Goal: Task Accomplishment & Management: Manage account settings

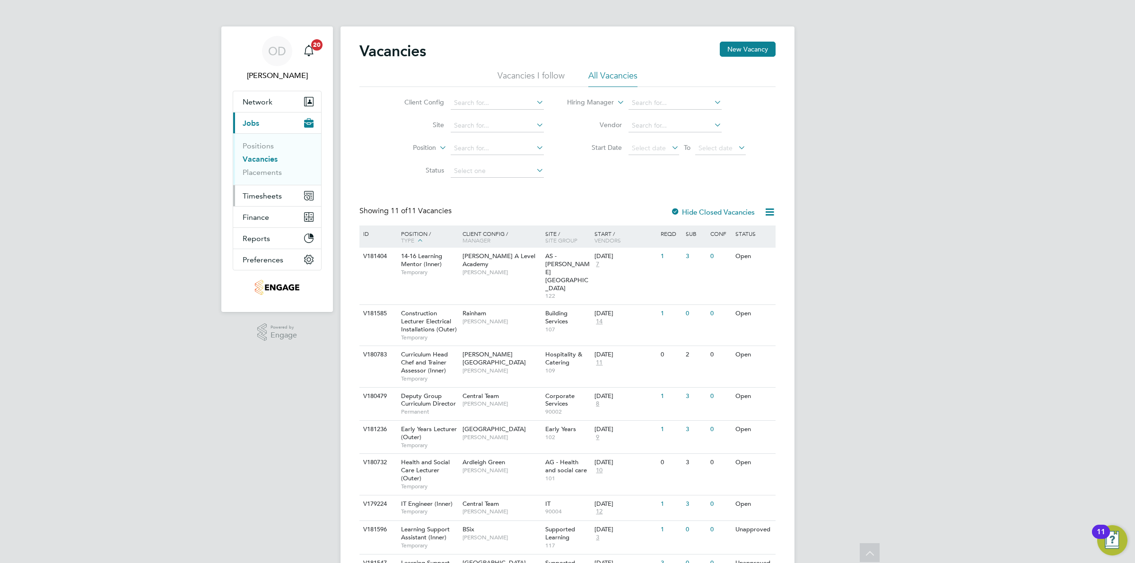
scroll to position [102, 0]
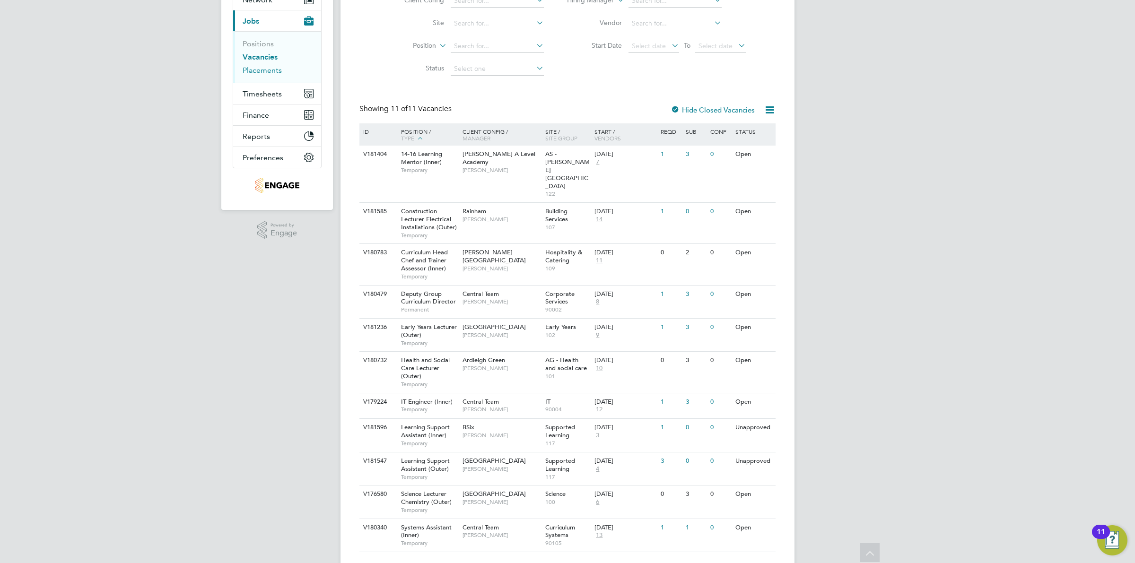
click at [268, 74] on link "Placements" at bounding box center [262, 70] width 39 height 9
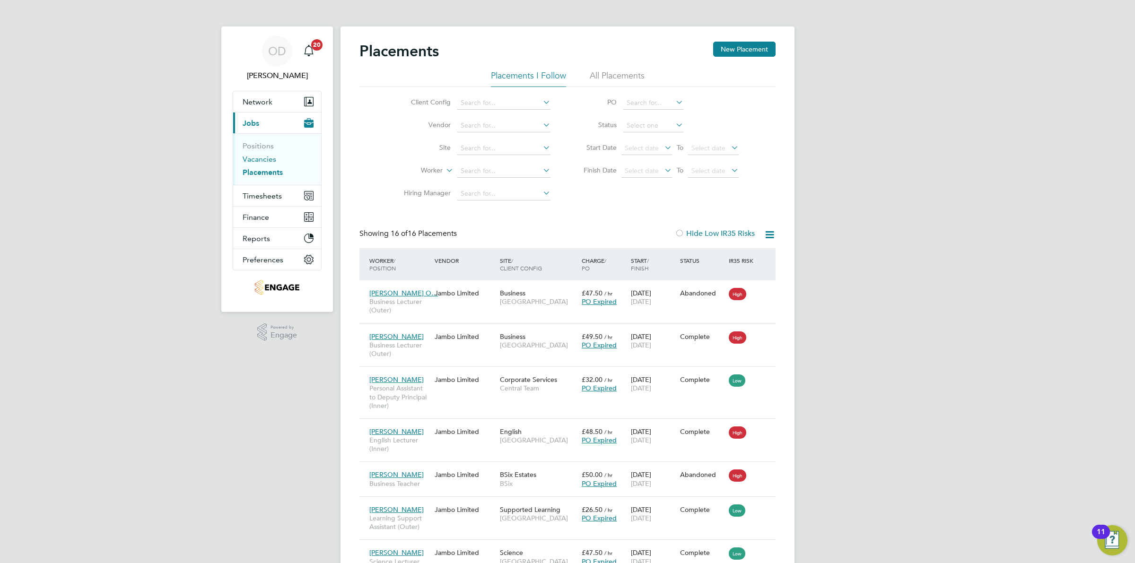
click at [249, 158] on link "Vacancies" at bounding box center [260, 159] width 34 height 9
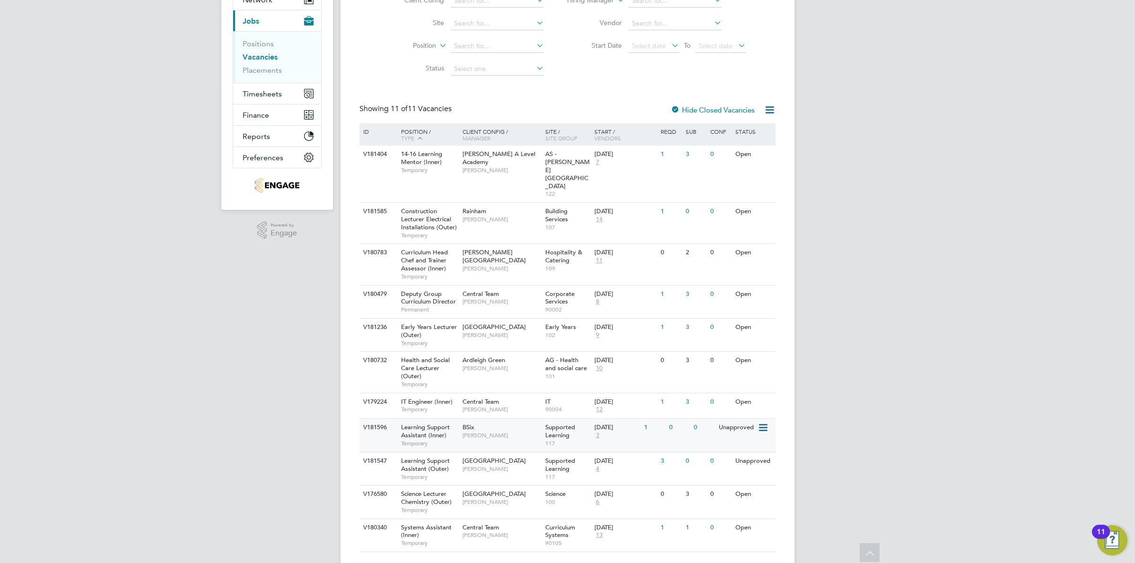
click at [728, 419] on div "Unapproved" at bounding box center [737, 428] width 41 height 18
click at [684, 453] on div "0" at bounding box center [679, 462] width 25 height 18
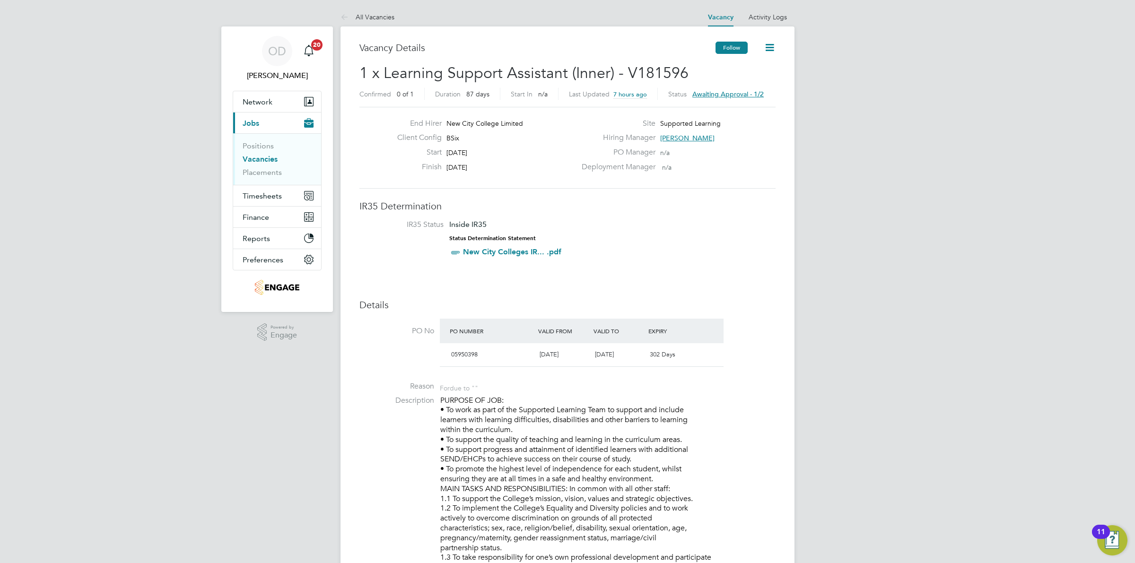
click at [734, 45] on button "Follow" at bounding box center [732, 48] width 32 height 12
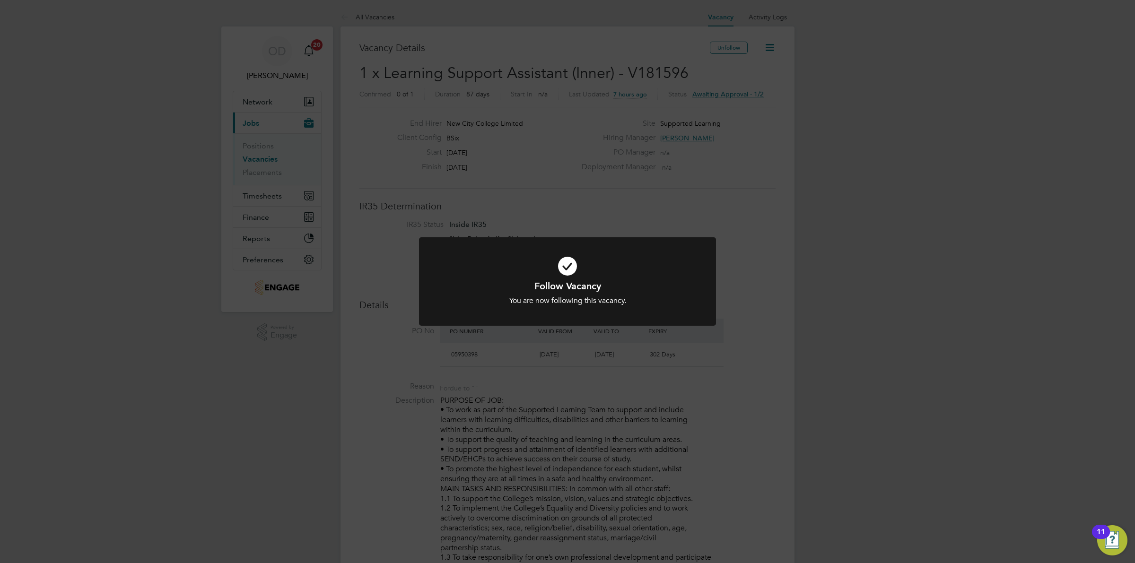
click at [582, 192] on div "Follow Vacancy You are now following this vacancy. Cancel Okay" at bounding box center [567, 281] width 1135 height 563
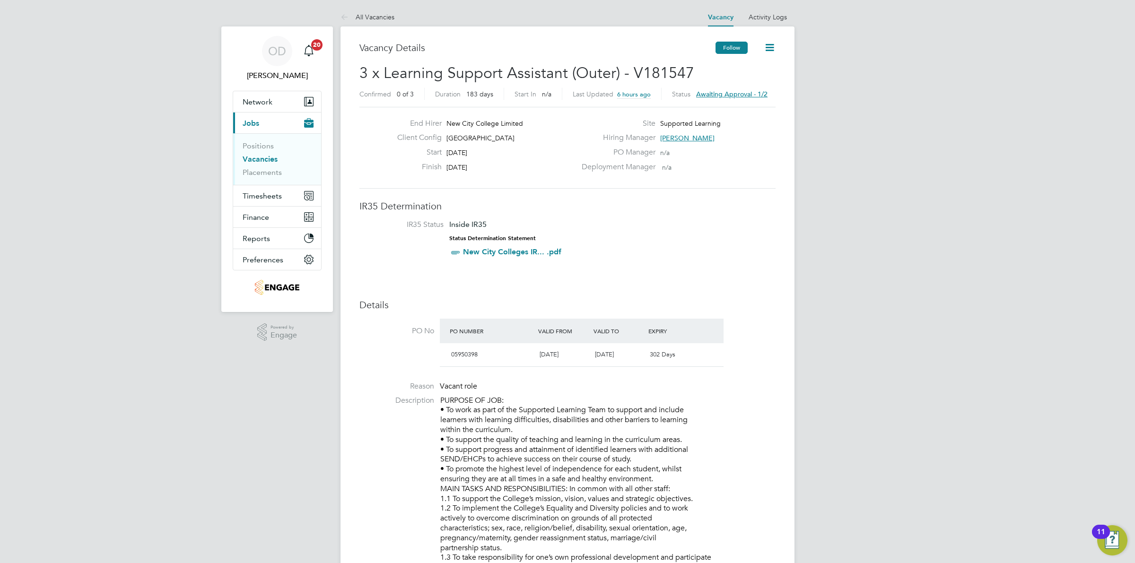
click at [734, 46] on button "Follow" at bounding box center [732, 48] width 32 height 12
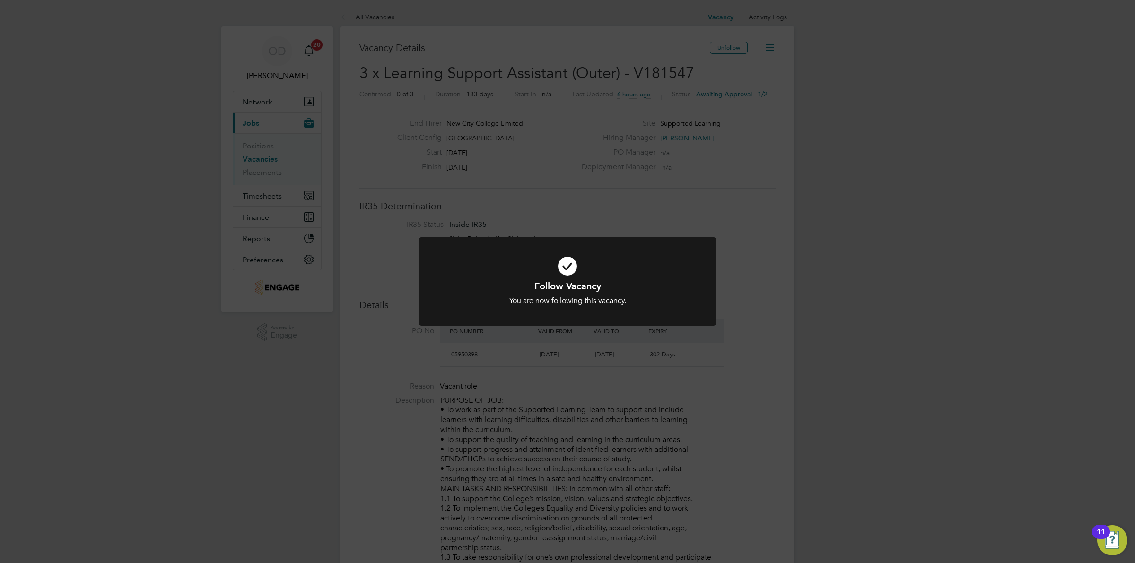
click at [683, 171] on div "Follow Vacancy You are now following this vacancy. Cancel Okay" at bounding box center [567, 281] width 1135 height 563
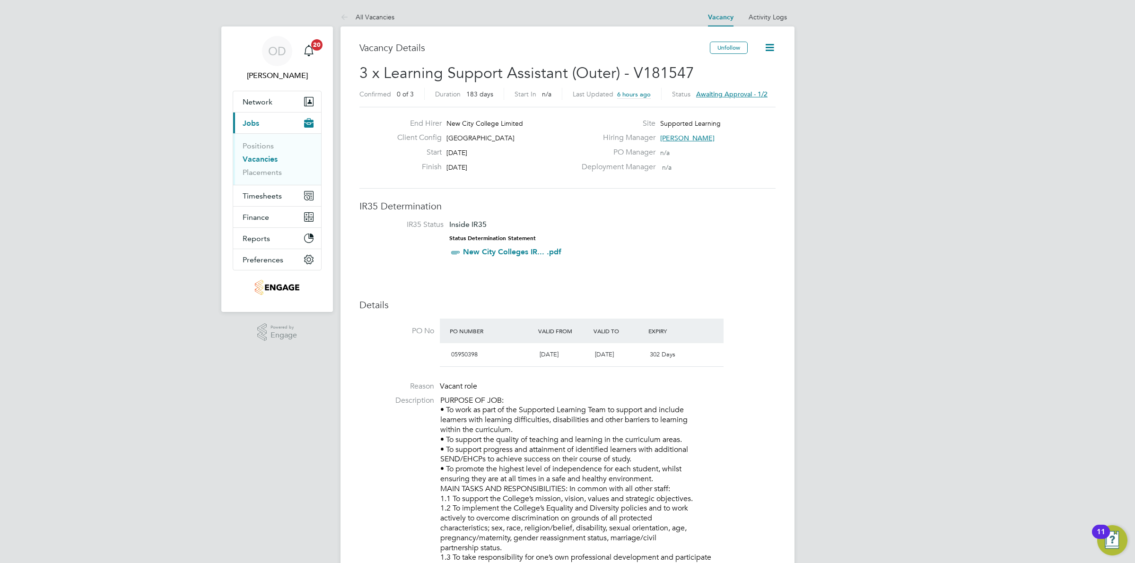
click at [770, 42] on icon at bounding box center [770, 48] width 12 height 12
click at [750, 114] on li "Followers" at bounding box center [747, 115] width 55 height 13
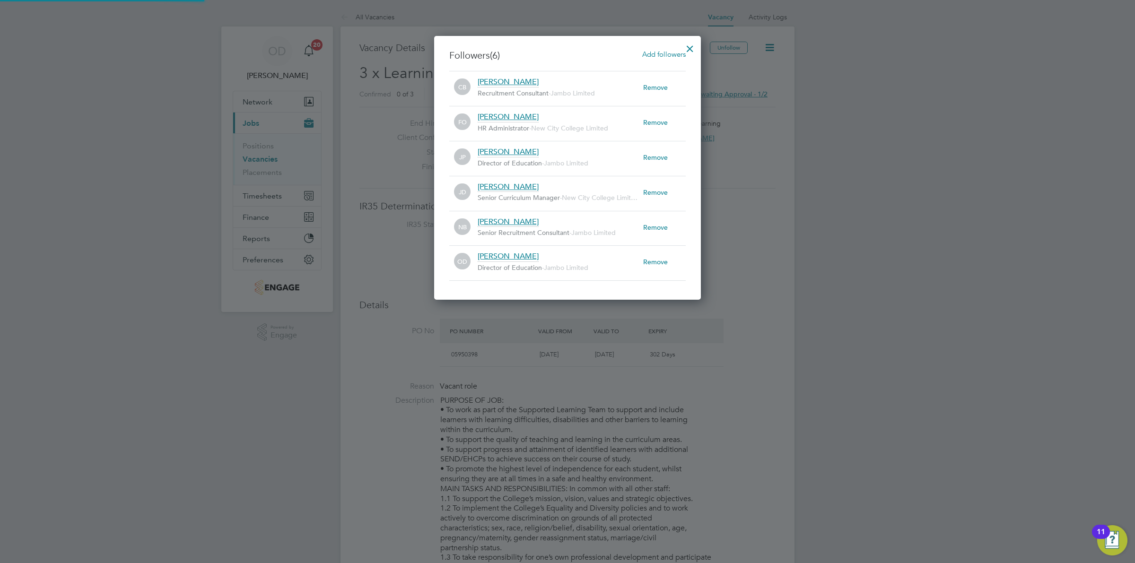
scroll to position [10, 166]
click at [692, 41] on div at bounding box center [690, 46] width 17 height 17
